Goal: Task Accomplishment & Management: Manage account settings

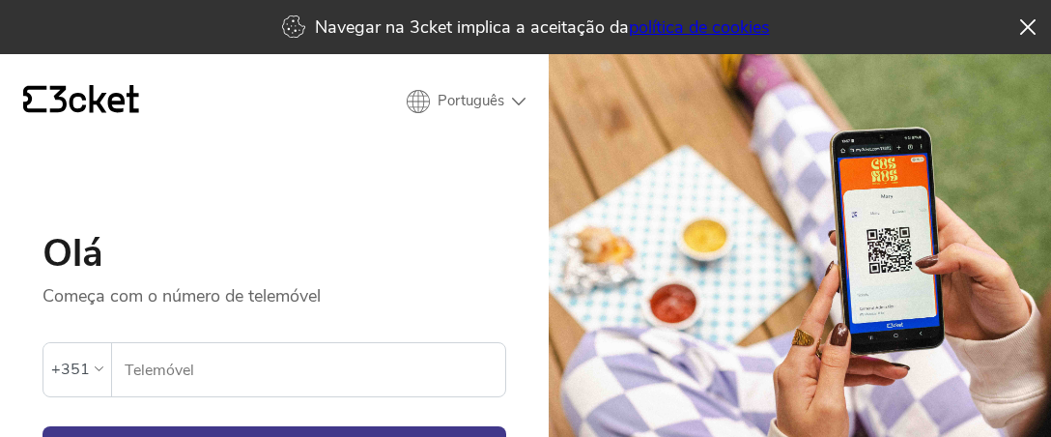
click at [258, 373] on input "Telemóvel" at bounding box center [315, 369] width 382 height 53
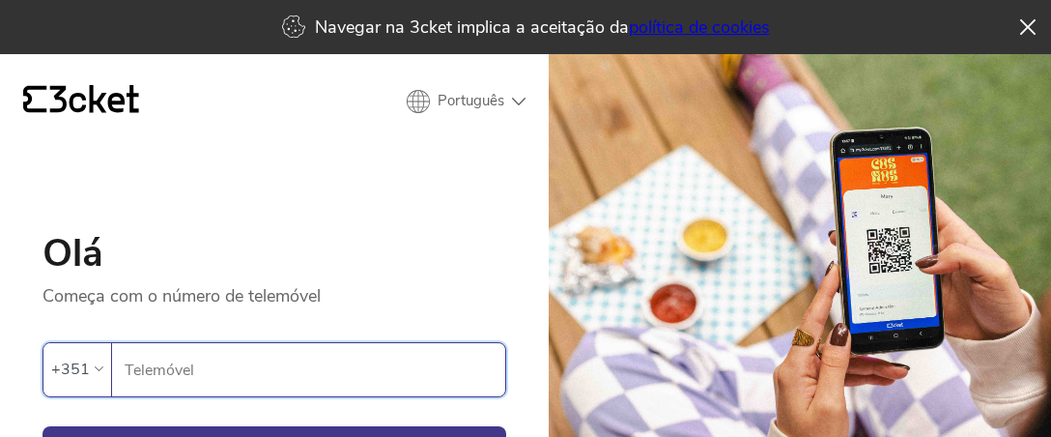
paste input "936807450"
type input "936807450"
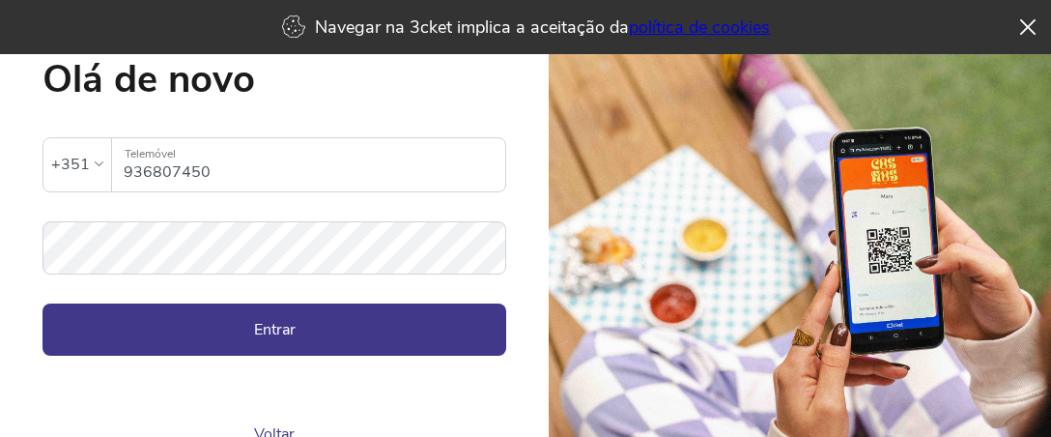
scroll to position [270, 0]
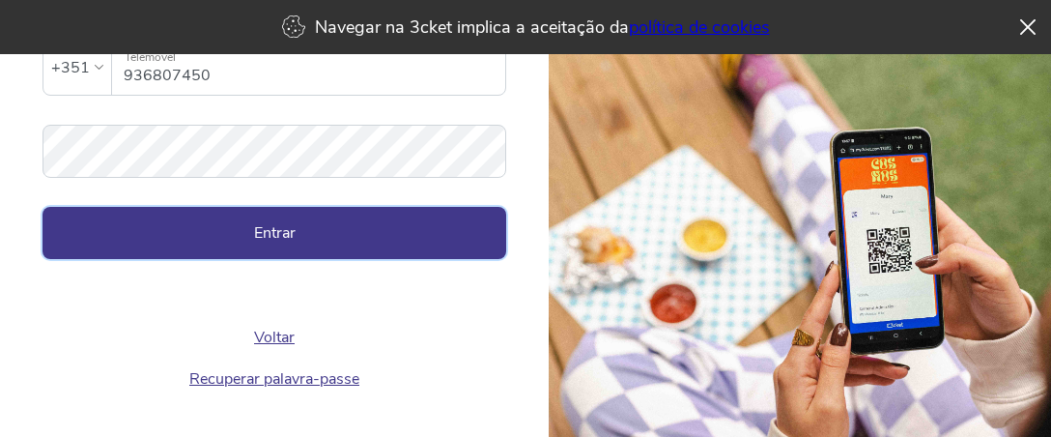
click at [284, 224] on button "Entrar" at bounding box center [275, 233] width 464 height 52
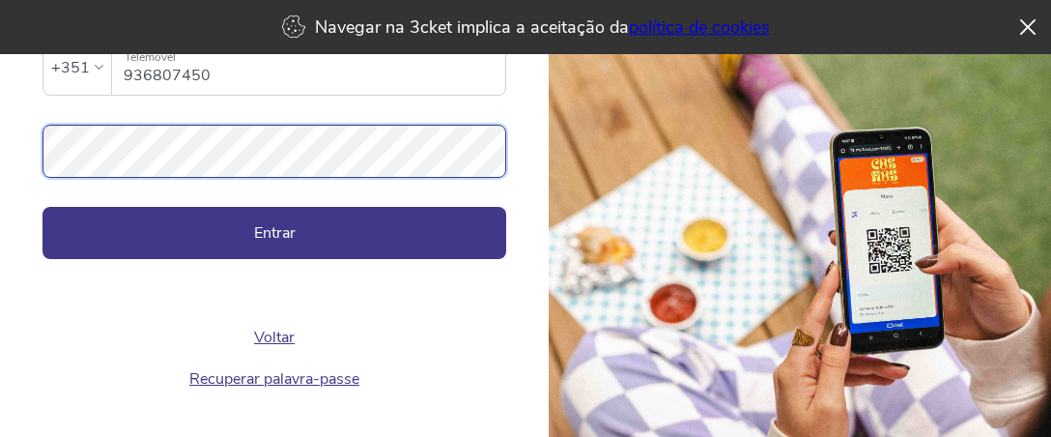
click at [43, 207] on button "Entrar" at bounding box center [275, 233] width 464 height 52
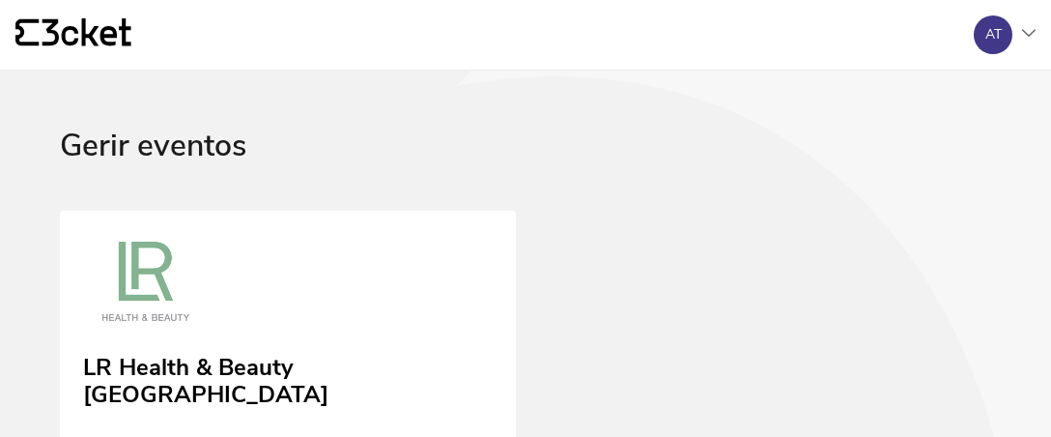
click at [69, 39] on icon "{' '}" at bounding box center [73, 32] width 116 height 29
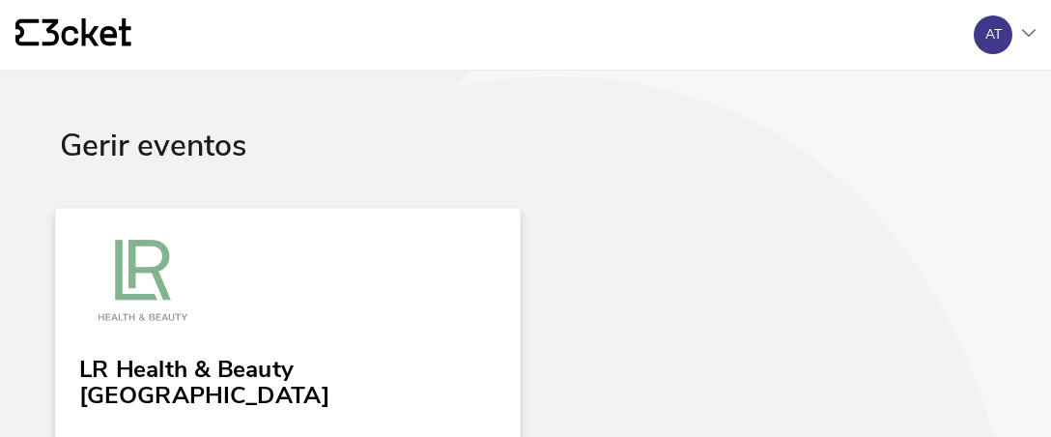
click at [207, 349] on div "LR Health & Beauty Portugal" at bounding box center [287, 379] width 417 height 62
